Goal: Transaction & Acquisition: Purchase product/service

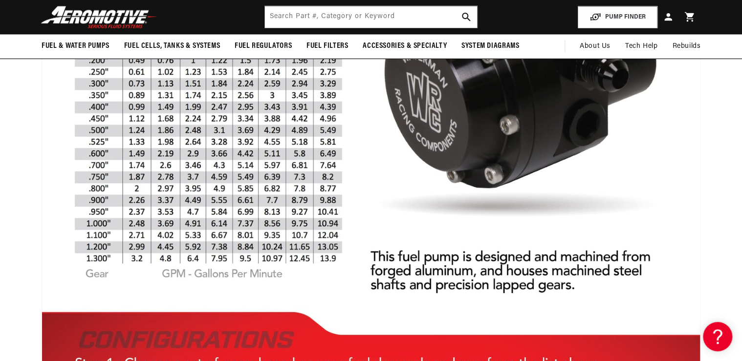
scroll to position [1134, 0]
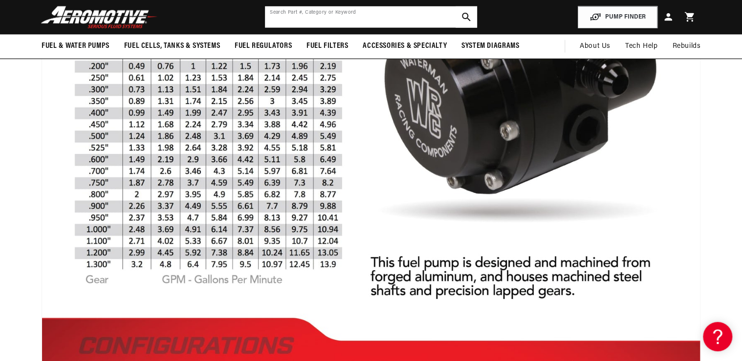
click at [281, 22] on input "text" at bounding box center [371, 17] width 212 height 22
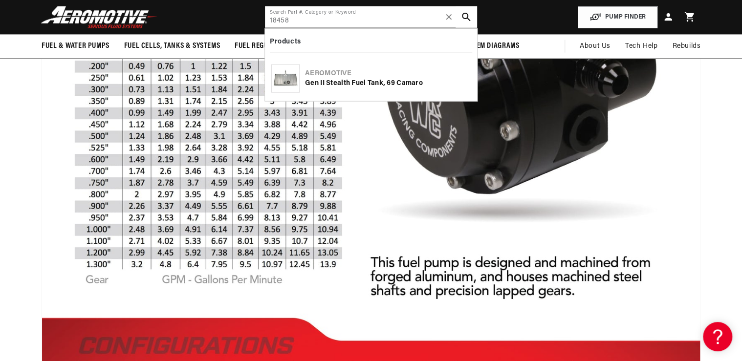
type input "18458"
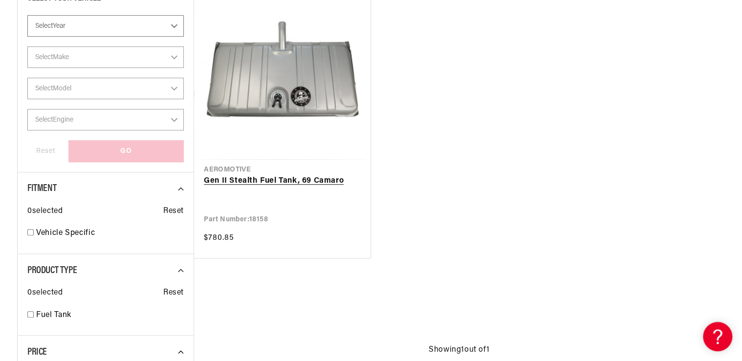
click at [277, 176] on link "Gen II Stealth Fuel Tank, 69 Camaro" at bounding box center [282, 181] width 157 height 13
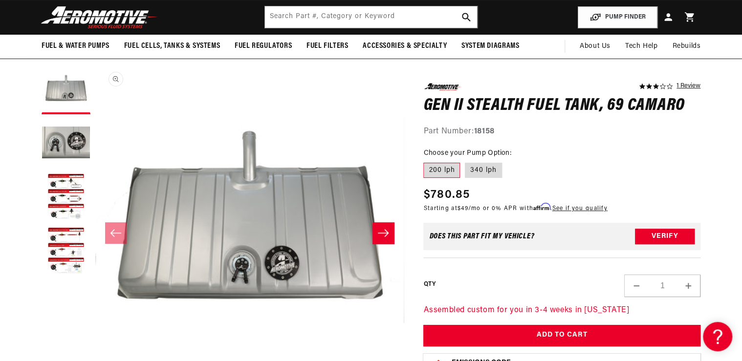
scroll to position [39, 0]
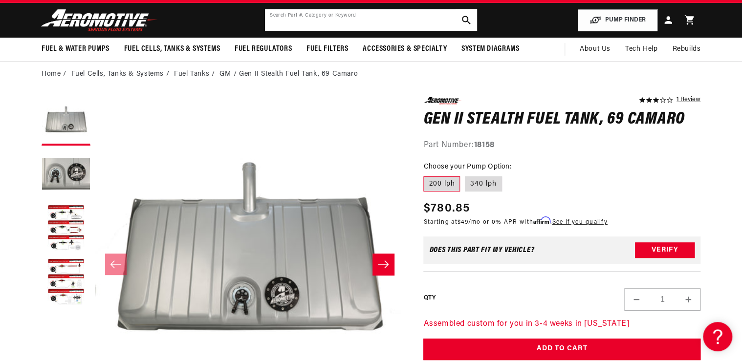
click at [279, 16] on input "text" at bounding box center [371, 20] width 212 height 22
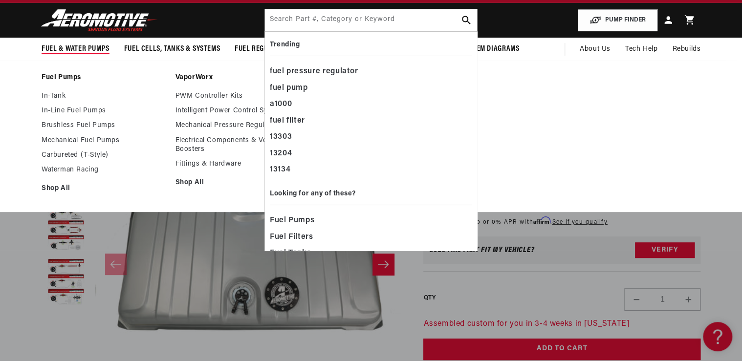
click at [176, 75] on link "VaporWorx" at bounding box center [237, 77] width 124 height 9
